Goal: Task Accomplishment & Management: Complete application form

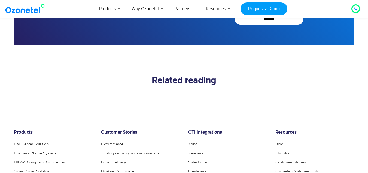
scroll to position [2494, 0]
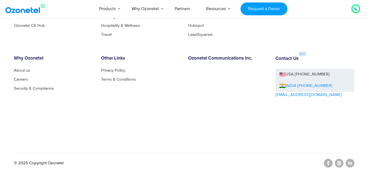
click at [312, 84] on link "INDIA [PHONE_NUMBER]" at bounding box center [306, 86] width 53 height 6
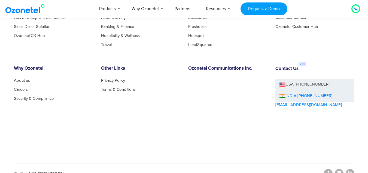
scroll to position [2483, 0]
click at [23, 90] on link "Careers" at bounding box center [22, 89] width 17 height 4
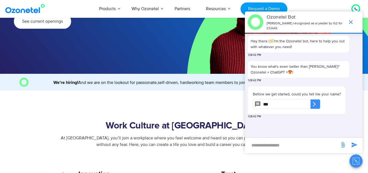
type input "***"
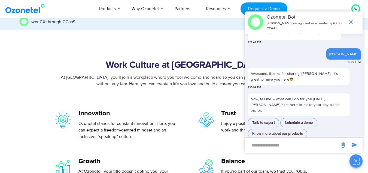
scroll to position [33, 0]
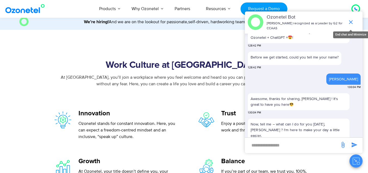
click at [351, 22] on icon "end chat or minimize" at bounding box center [351, 22] width 4 height 4
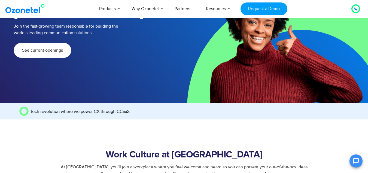
scroll to position [76, 0]
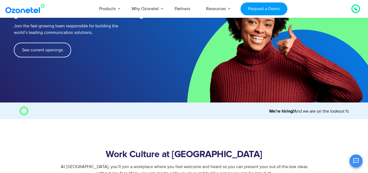
click at [43, 43] on link "See current openings" at bounding box center [42, 50] width 57 height 15
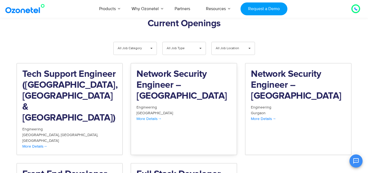
scroll to position [565, 0]
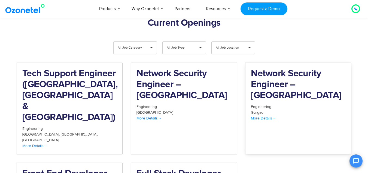
click at [262, 116] on span "More Details" at bounding box center [263, 118] width 25 height 5
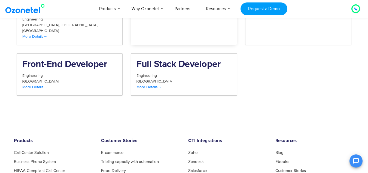
scroll to position [660, 0]
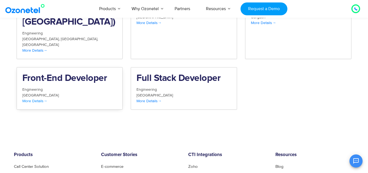
click at [38, 98] on span "More Details" at bounding box center [34, 100] width 25 height 5
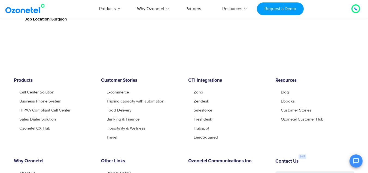
scroll to position [370, 0]
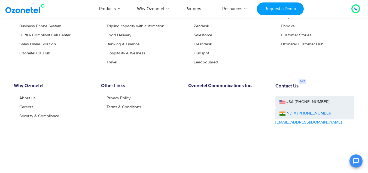
scroll to position [451, 0]
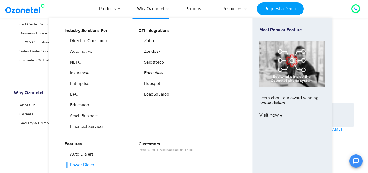
click at [87, 164] on link "Power Dialer" at bounding box center [81, 164] width 29 height 7
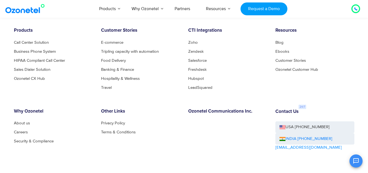
scroll to position [1989, 0]
